Goal: Task Accomplishment & Management: Complete application form

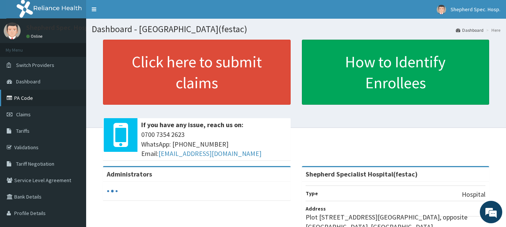
click at [19, 104] on link "PA Code" at bounding box center [43, 98] width 86 height 16
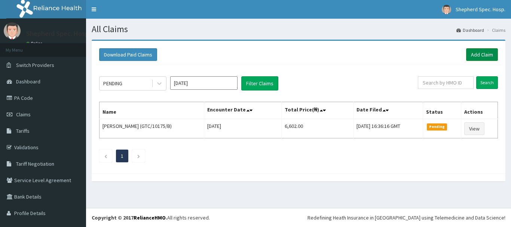
click at [480, 57] on link "Add Claim" at bounding box center [482, 54] width 32 height 13
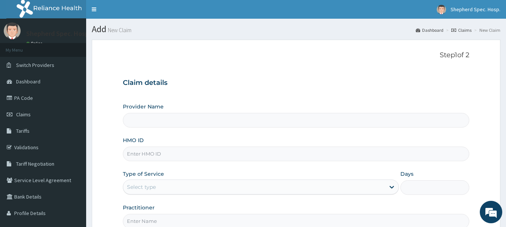
click at [179, 161] on input "HMO ID" at bounding box center [296, 154] width 347 height 15
paste input "ELN/10681/A"
type input "ELN/10681/A"
type input "Shepherd Specialist Hospital(festac)"
type input "ELN/10681/A"
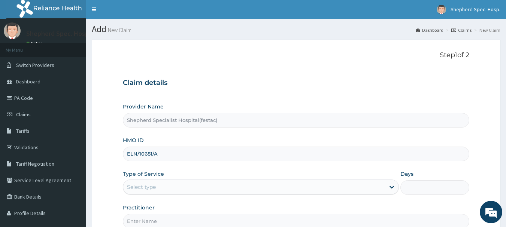
click at [188, 171] on div "Type of Service Select type" at bounding box center [261, 182] width 276 height 25
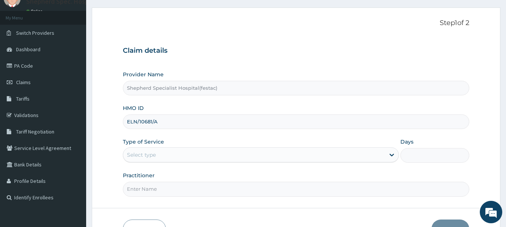
scroll to position [75, 0]
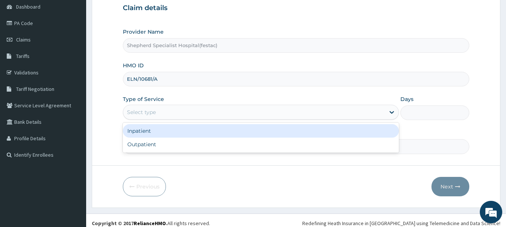
click at [190, 120] on div "Select type" at bounding box center [261, 112] width 276 height 15
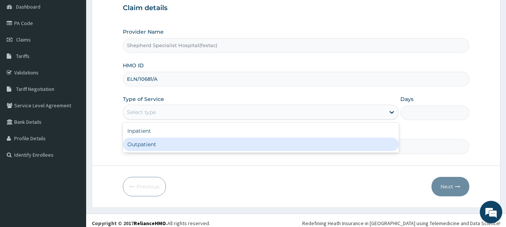
click at [172, 144] on div "Outpatient" at bounding box center [261, 144] width 276 height 13
type input "1"
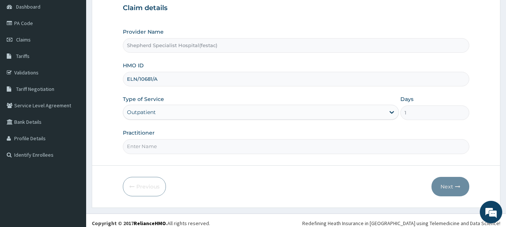
click at [173, 145] on input "Practitioner" at bounding box center [296, 146] width 347 height 15
type input "DR [PERSON_NAME]"
click at [444, 189] on button "Next" at bounding box center [450, 186] width 38 height 19
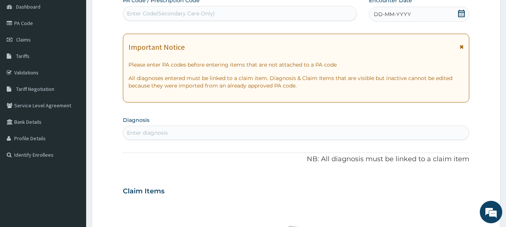
scroll to position [0, 0]
click at [465, 11] on icon at bounding box center [461, 13] width 7 height 7
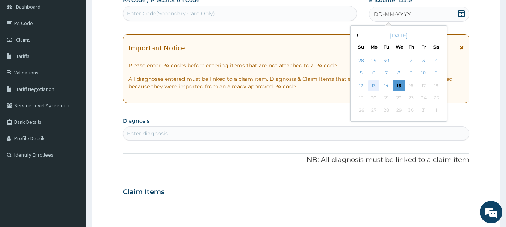
click at [371, 83] on div "13" at bounding box center [373, 85] width 11 height 11
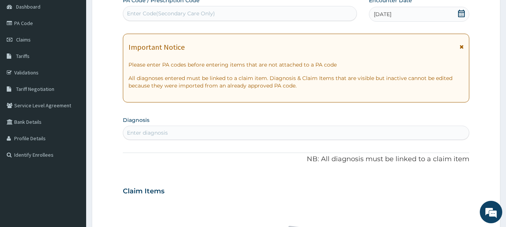
click at [280, 131] on div "Enter diagnosis" at bounding box center [296, 133] width 346 height 12
click at [296, 128] on div "Enter diagnosis" at bounding box center [296, 133] width 346 height 12
type input "FALCIPARUM"
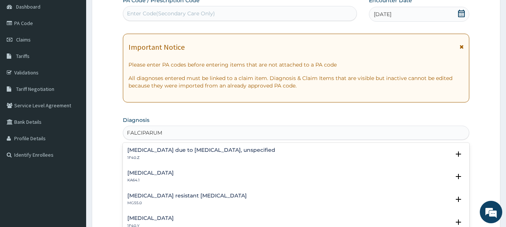
click at [172, 153] on div "[MEDICAL_DATA] due to [MEDICAL_DATA], unspecified 1F40.Z" at bounding box center [201, 153] width 148 height 13
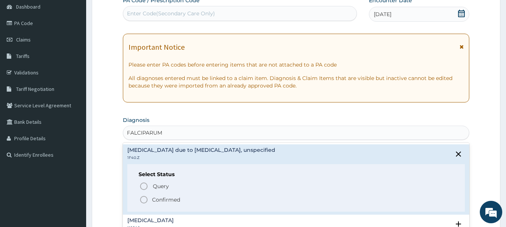
click at [147, 197] on icon "status option filled" at bounding box center [143, 199] width 9 height 9
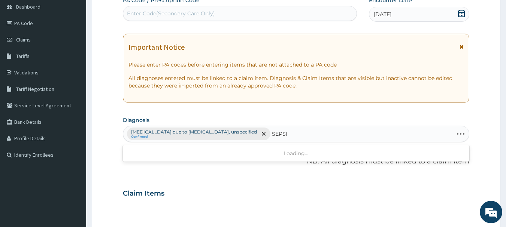
type input "[MEDICAL_DATA]"
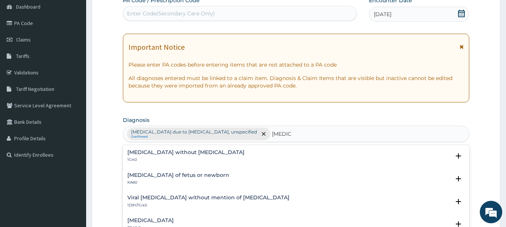
click at [178, 200] on h4 "Viral [MEDICAL_DATA] without mention of [MEDICAL_DATA]" at bounding box center [208, 198] width 162 height 6
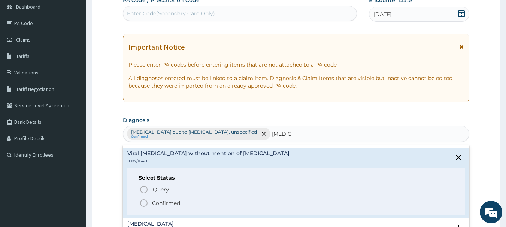
scroll to position [75, 0]
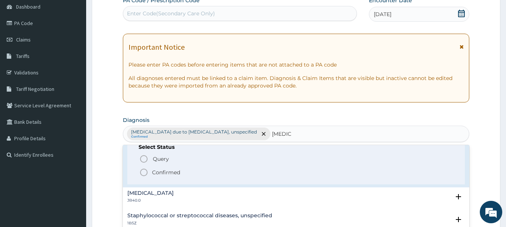
click at [147, 172] on circle "status option filled" at bounding box center [143, 172] width 7 height 7
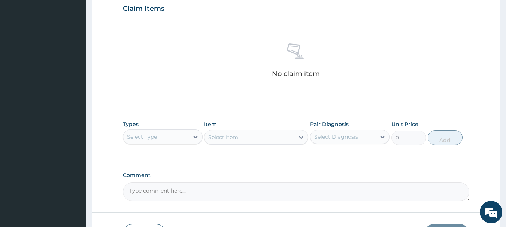
scroll to position [262, 0]
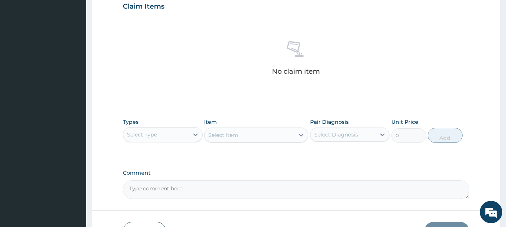
click at [179, 137] on div "Select Type" at bounding box center [156, 135] width 66 height 12
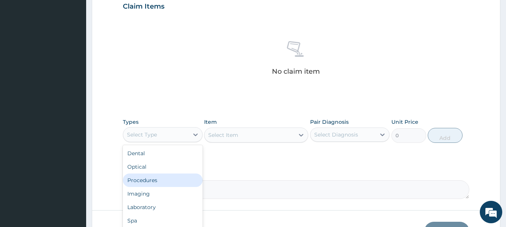
click at [155, 180] on div "Procedures" at bounding box center [163, 180] width 80 height 13
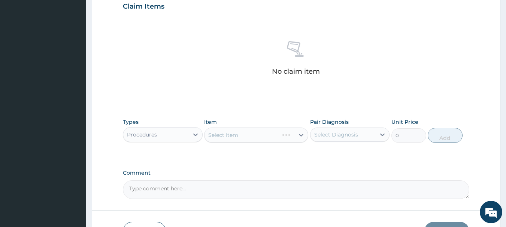
click at [272, 126] on div "Item Select Item" at bounding box center [256, 130] width 104 height 25
click at [286, 87] on div "No claim item" at bounding box center [296, 59] width 347 height 86
click at [226, 137] on div "Select Item" at bounding box center [223, 134] width 30 height 7
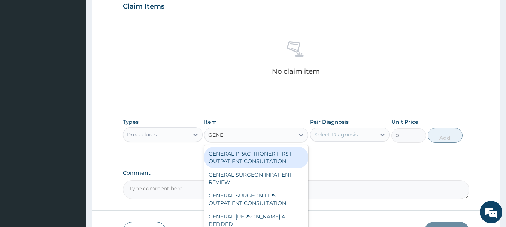
type input "GENER"
drag, startPoint x: 240, startPoint y: 164, endPoint x: 286, endPoint y: 152, distance: 46.8
click at [241, 164] on div "GENERAL PRACTITIONER FIRST OUTPATIENT CONSULTATION" at bounding box center [256, 157] width 104 height 21
type input "4500"
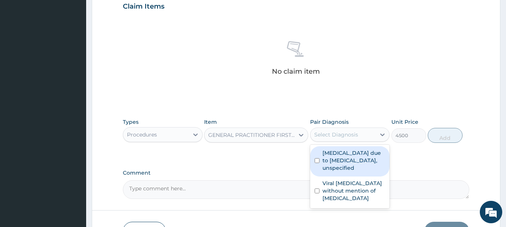
click at [371, 140] on div "Select Diagnosis" at bounding box center [343, 135] width 66 height 12
click at [345, 160] on label "[MEDICAL_DATA] due to [MEDICAL_DATA], unspecified" at bounding box center [353, 160] width 63 height 22
checkbox input "true"
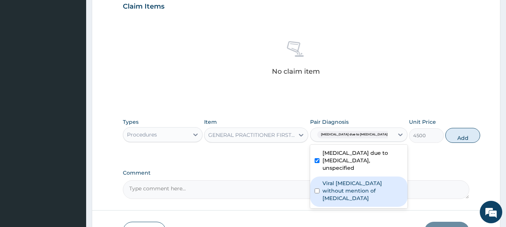
drag, startPoint x: 348, startPoint y: 184, endPoint x: 374, endPoint y: 178, distance: 26.9
click at [348, 184] on label "Viral [MEDICAL_DATA] without mention of [MEDICAL_DATA]" at bounding box center [362, 191] width 80 height 22
checkbox input "true"
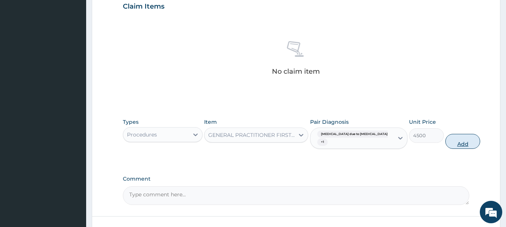
click at [445, 137] on button "Add" at bounding box center [462, 141] width 35 height 15
type input "0"
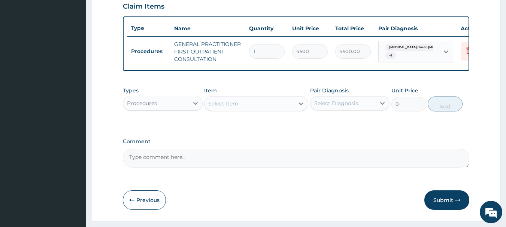
click at [169, 109] on div "Procedures" at bounding box center [156, 103] width 66 height 12
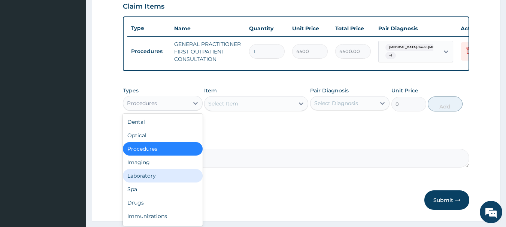
click at [143, 183] on div "Laboratory" at bounding box center [163, 175] width 80 height 13
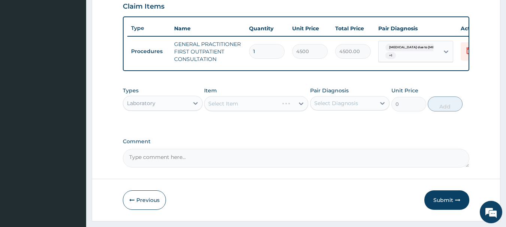
click at [256, 109] on div "Select Item" at bounding box center [256, 103] width 104 height 15
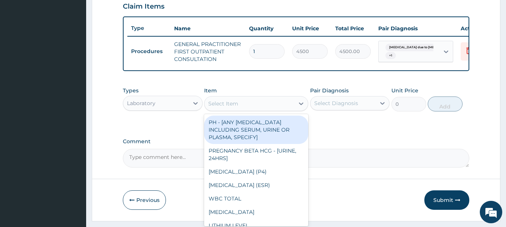
click at [256, 109] on div "Select Item" at bounding box center [249, 104] width 90 height 12
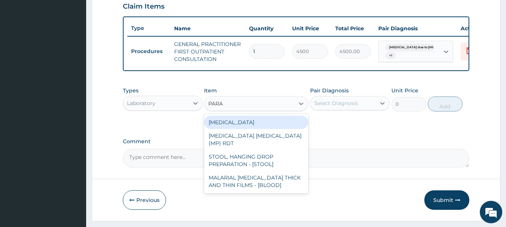
type input "PARAS"
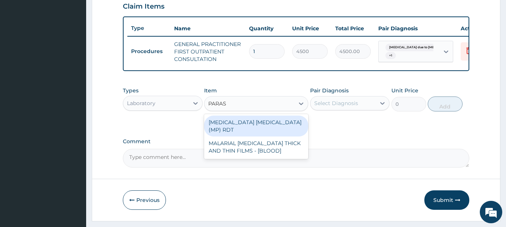
click at [272, 134] on div "[MEDICAL_DATA] [MEDICAL_DATA] (MP) RDT" at bounding box center [256, 126] width 104 height 21
type input "2400"
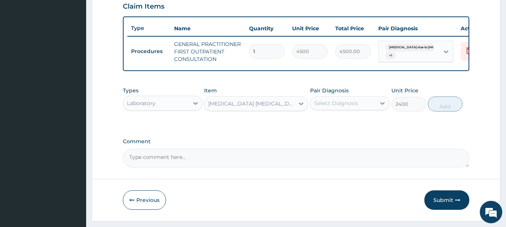
click at [340, 107] on div "Select Diagnosis" at bounding box center [336, 103] width 44 height 7
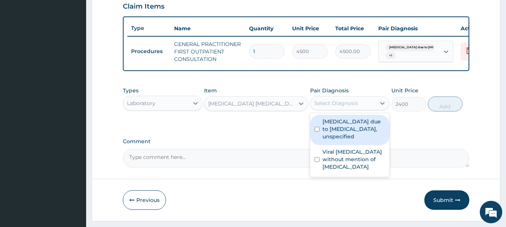
click at [334, 127] on label "[MEDICAL_DATA] due to [MEDICAL_DATA], unspecified" at bounding box center [353, 129] width 63 height 22
checkbox input "true"
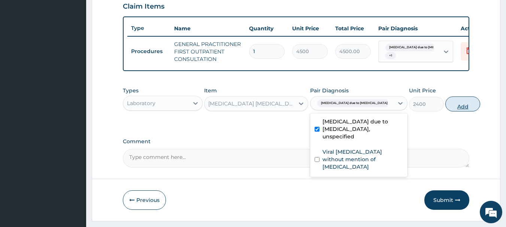
click at [445, 110] on button "Add" at bounding box center [462, 104] width 35 height 15
type input "0"
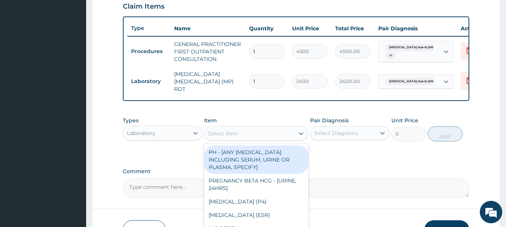
click at [225, 139] on div "Select Item" at bounding box center [249, 134] width 90 height 12
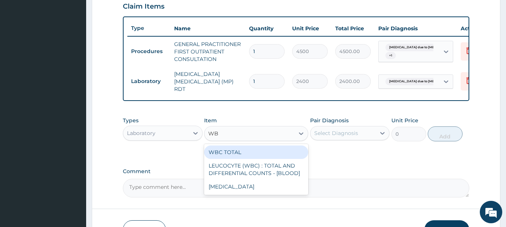
type input "WBC"
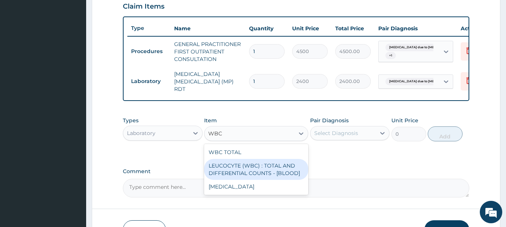
click at [252, 173] on div "LEUCOCYTE (WBC) : TOTAL AND DIFFERENTIAL COUNTS - [BLOOD]" at bounding box center [256, 169] width 104 height 21
type input "3000"
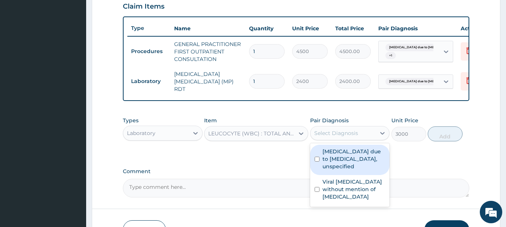
click at [354, 130] on div "Select Diagnosis" at bounding box center [343, 133] width 66 height 12
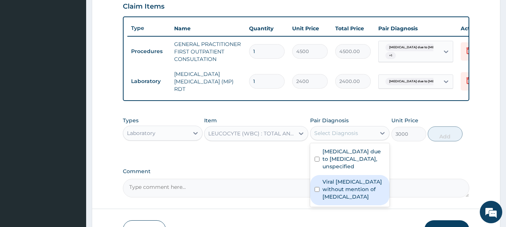
drag, startPoint x: 346, startPoint y: 196, endPoint x: 459, endPoint y: 128, distance: 131.6
click at [348, 195] on label "Viral [MEDICAL_DATA] without mention of [MEDICAL_DATA]" at bounding box center [353, 189] width 63 height 22
checkbox input "true"
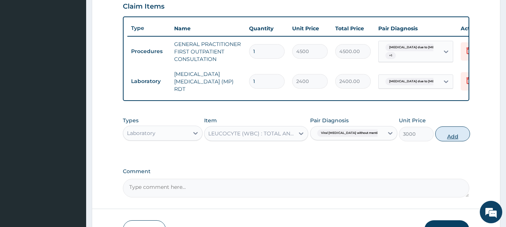
click at [450, 135] on button "Add" at bounding box center [452, 134] width 35 height 15
type input "0"
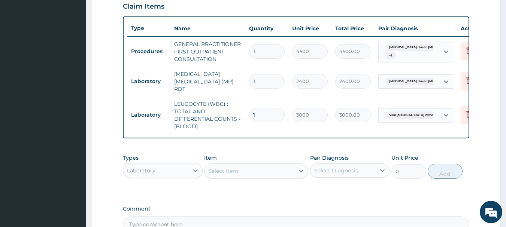
click at [135, 176] on div "Laboratory" at bounding box center [156, 171] width 66 height 12
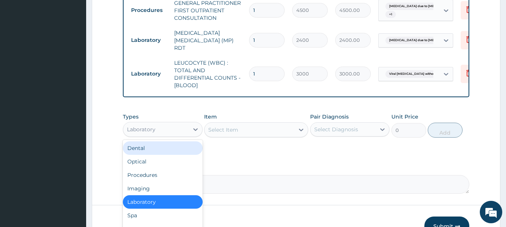
scroll to position [337, 0]
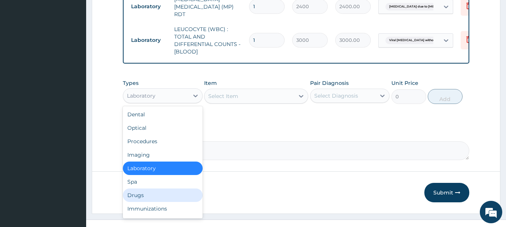
click at [150, 198] on div "Drugs" at bounding box center [163, 195] width 80 height 13
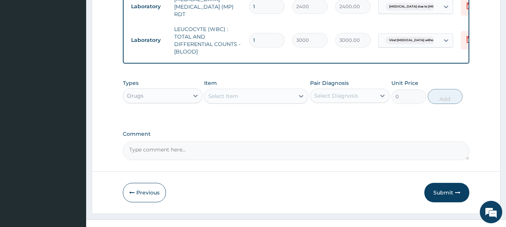
click at [286, 99] on div "Select Item" at bounding box center [249, 96] width 90 height 12
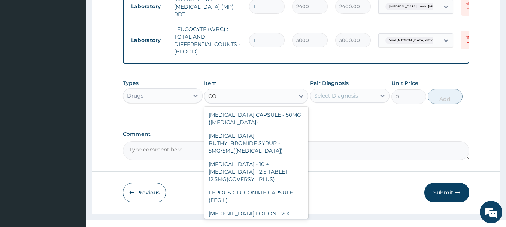
type input "C"
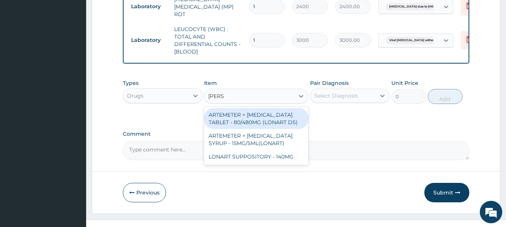
type input "LONAR"
click at [263, 119] on div "ARTEMETER + [MEDICAL_DATA] TABLET - 80/480MG (LONART DS)" at bounding box center [256, 118] width 104 height 21
type input "672"
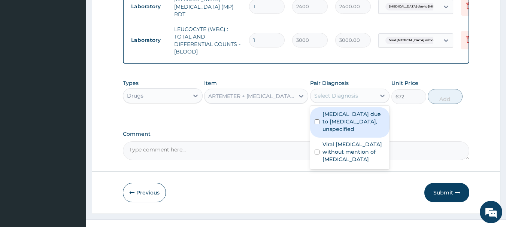
click at [328, 99] on div "Select Diagnosis" at bounding box center [336, 95] width 44 height 7
click at [338, 124] on label "[MEDICAL_DATA] due to [MEDICAL_DATA], unspecified" at bounding box center [353, 121] width 63 height 22
checkbox input "true"
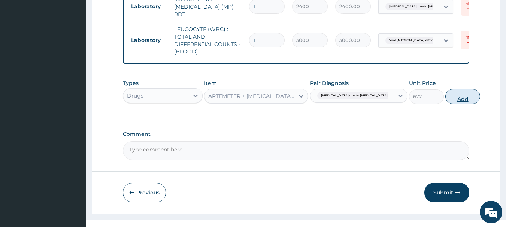
click at [445, 98] on button "Add" at bounding box center [462, 96] width 35 height 15
type input "0"
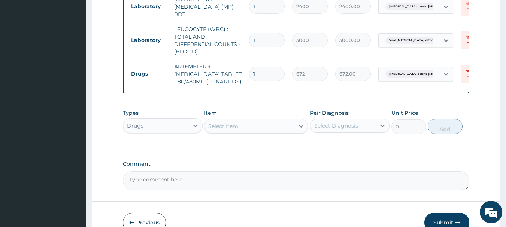
drag, startPoint x: 264, startPoint y: 64, endPoint x: 227, endPoint y: 68, distance: 37.3
click at [227, 68] on tr "Drugs ARTEMETER + [MEDICAL_DATA] TABLET - 80/480MG (LONART DS) 1 672 672.00 [ME…" at bounding box center [310, 74] width 367 height 30
type input "6"
type input "4032.00"
type input "6"
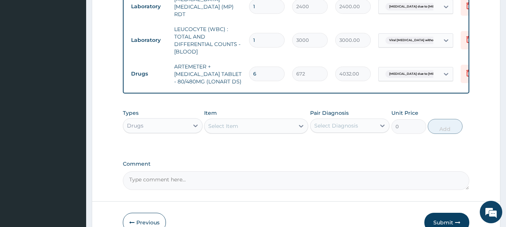
click at [292, 132] on div "Select Item" at bounding box center [249, 126] width 90 height 12
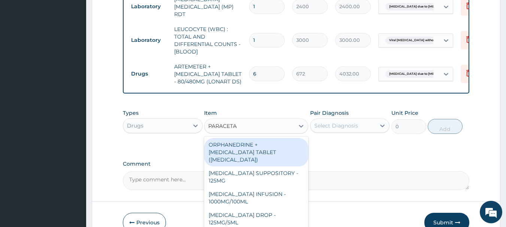
type input "PARACETAM"
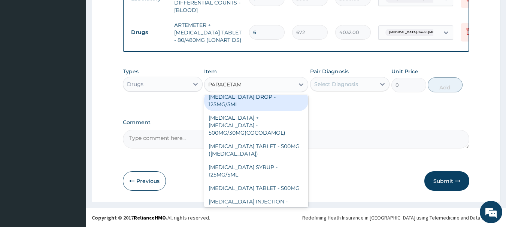
scroll to position [79, 0]
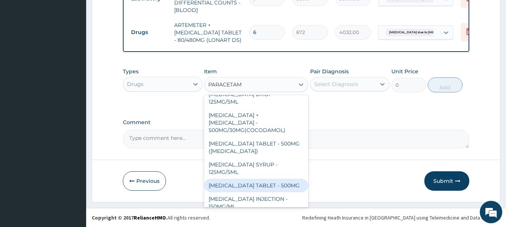
click at [272, 180] on div "[MEDICAL_DATA] TABLET - 500MG" at bounding box center [256, 185] width 104 height 13
type input "38.400000000000006"
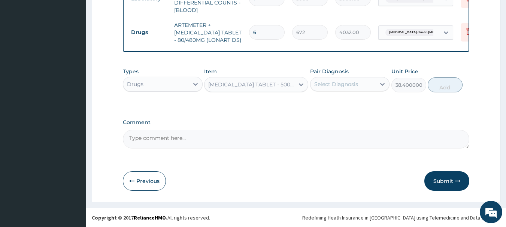
click at [337, 77] on div "Select Diagnosis" at bounding box center [350, 84] width 80 height 14
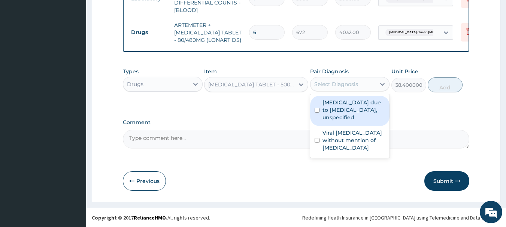
click at [332, 117] on label "[MEDICAL_DATA] due to [MEDICAL_DATA], unspecified" at bounding box center [353, 110] width 63 height 22
checkbox input "true"
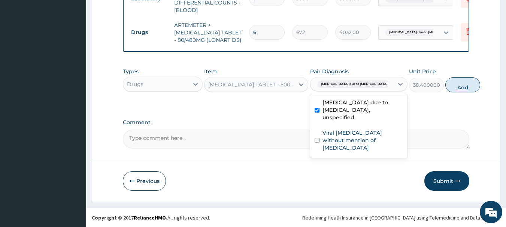
click at [452, 89] on button "Add" at bounding box center [462, 84] width 35 height 15
type input "0"
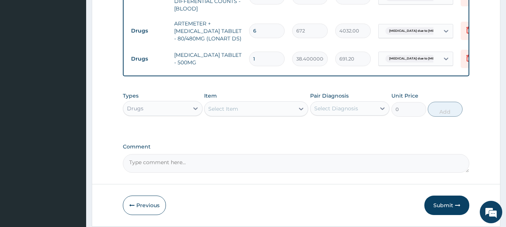
type input "18"
type input "691.20"
type input "18"
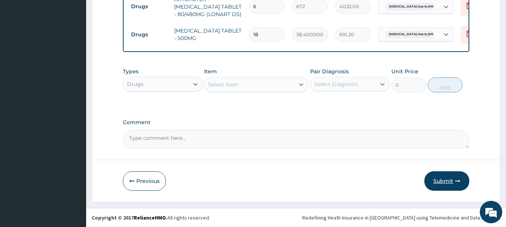
click at [429, 182] on button "Submit" at bounding box center [446, 180] width 45 height 19
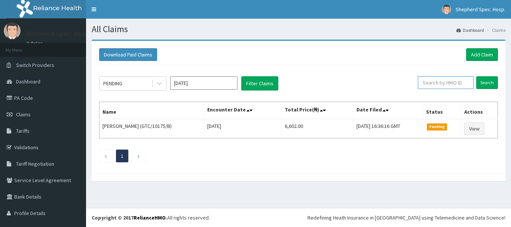
click at [432, 81] on input "text" at bounding box center [446, 82] width 56 height 13
paste input "ELN/10681/A"
type input "ELN/10681/A"
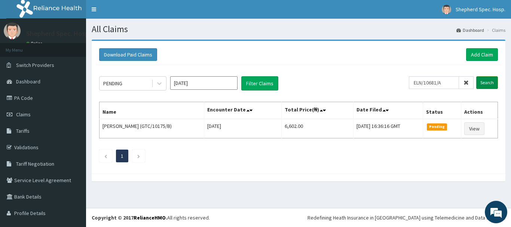
click at [489, 83] on input "Search" at bounding box center [487, 82] width 22 height 13
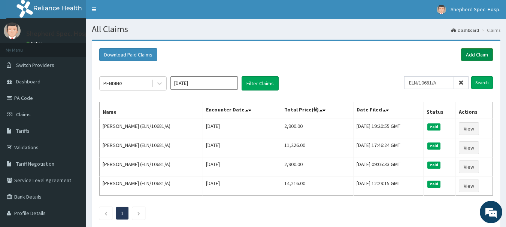
click at [472, 56] on link "Add Claim" at bounding box center [477, 54] width 32 height 13
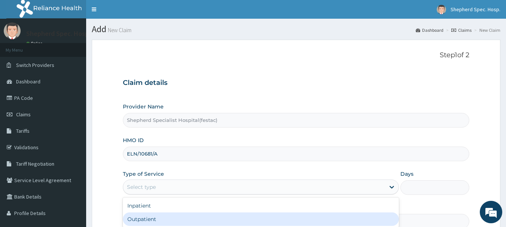
click at [166, 216] on div "Outpatient" at bounding box center [261, 219] width 276 height 13
type input "1"
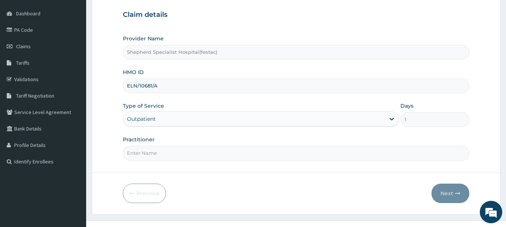
scroll to position [75, 0]
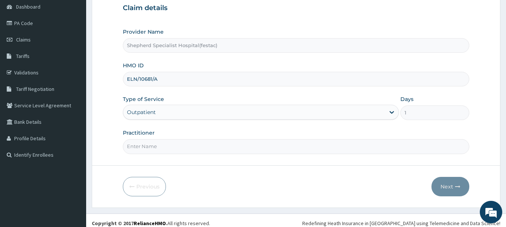
click at [217, 143] on input "Practitioner" at bounding box center [296, 146] width 347 height 15
type input "DR [PERSON_NAME]"
click at [453, 182] on button "Next" at bounding box center [450, 186] width 38 height 19
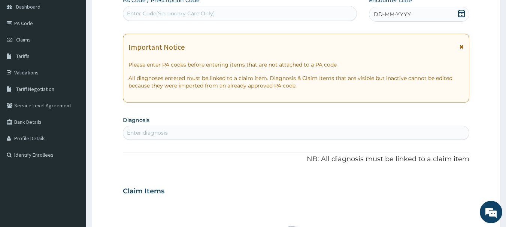
click at [461, 13] on icon at bounding box center [460, 13] width 7 height 7
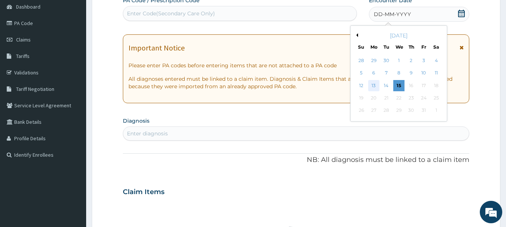
click at [373, 83] on div "13" at bounding box center [373, 85] width 11 height 11
